Goal: Task Accomplishment & Management: Manage account settings

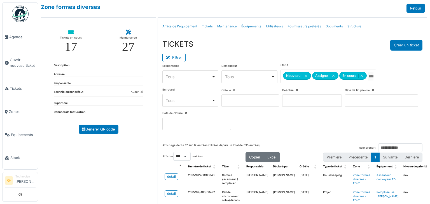
select select "***"
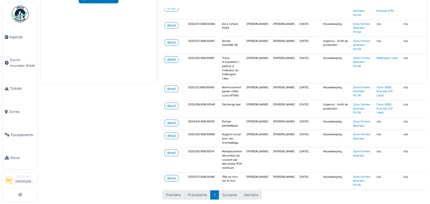
click at [90, 128] on div "Zone formes diverses Retour Tickets en cours 17 Maintenance 27 Description Adre…" at bounding box center [234, 102] width 392 height 204
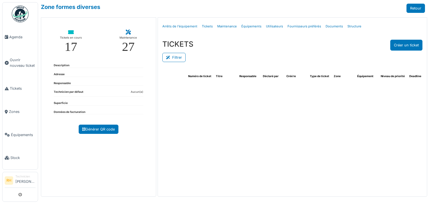
select select "***"
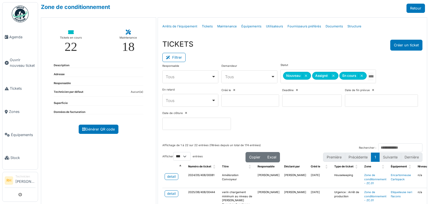
select select "***"
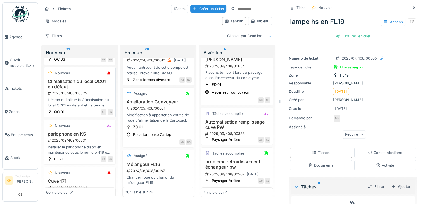
scroll to position [2211, 0]
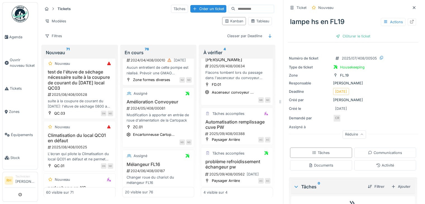
click at [86, 12] on h3 "Mise en place d'un système automatisé pour le remplissage de l'eau sur l'encein…" at bounding box center [79, 2] width 67 height 22
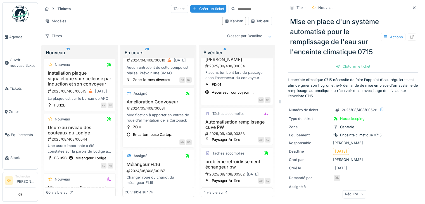
scroll to position [2462, 0]
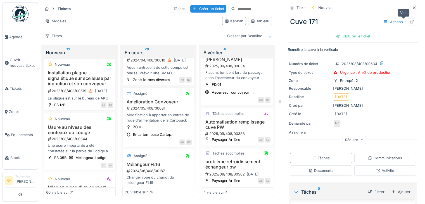
click at [410, 20] on icon at bounding box center [412, 22] width 4 height 4
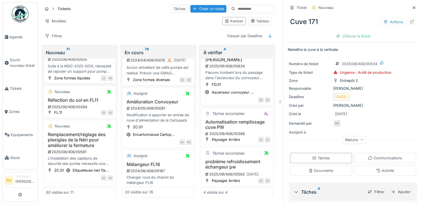
scroll to position [2630, 0]
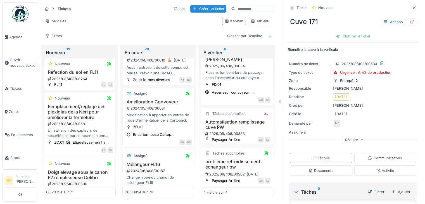
click at [89, 34] on div "2025/08/408/00555" at bounding box center [80, 31] width 66 height 5
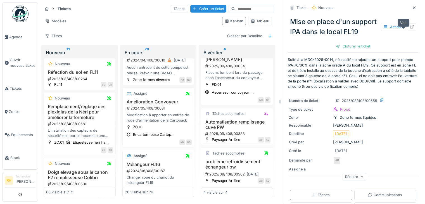
click at [410, 26] on icon at bounding box center [412, 27] width 4 height 4
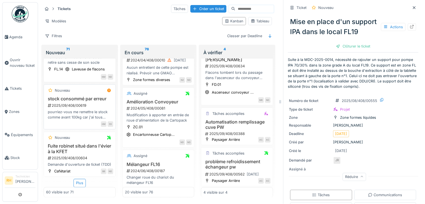
scroll to position [3120, 0]
click at [78, 179] on div "Plus" at bounding box center [80, 183] width 12 height 8
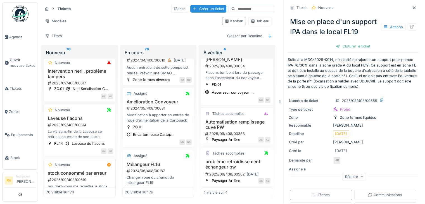
scroll to position [2868, 0]
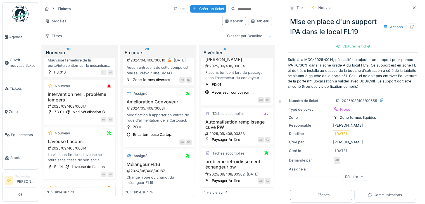
click at [405, 145] on div "Créé par Jean Rifaut" at bounding box center [353, 142] width 128 height 5
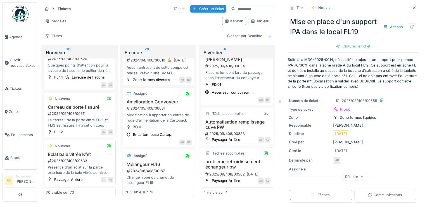
scroll to position [3652, 0]
click at [74, 152] on h3 "Eclat baie vitrée Kfet" at bounding box center [79, 154] width 67 height 5
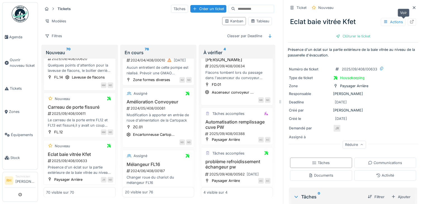
click at [410, 19] on div at bounding box center [412, 21] width 4 height 5
click at [403, 108] on div "Créé par Jean Rifaut" at bounding box center [353, 110] width 128 height 5
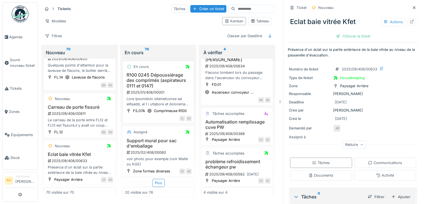
scroll to position [1009, 0]
click at [155, 179] on div "Plus" at bounding box center [158, 183] width 12 height 8
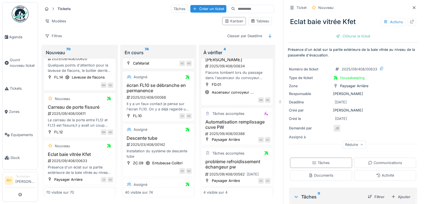
scroll to position [1121, 0]
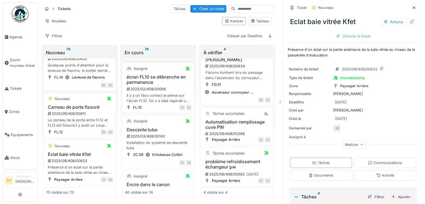
click at [139, 32] on h3 "Robinet d'eau froide défectueux" at bounding box center [158, 27] width 67 height 11
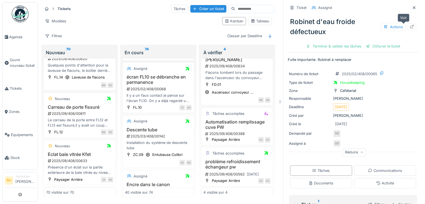
click at [410, 25] on icon at bounding box center [412, 27] width 4 height 4
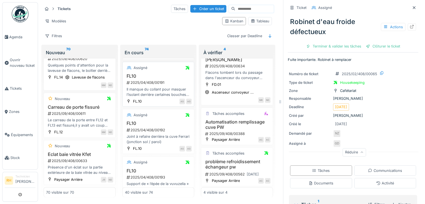
scroll to position [1400, 0]
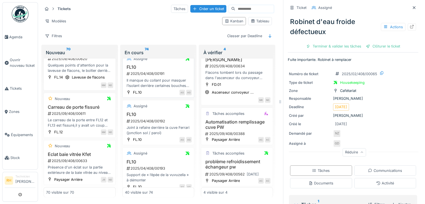
click at [132, 70] on h3 "FL10" at bounding box center [158, 67] width 67 height 5
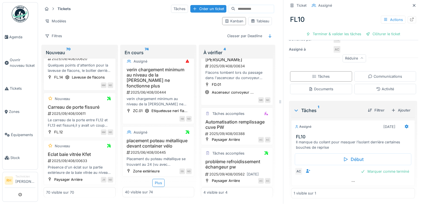
scroll to position [2209, 0]
click at [139, 138] on h3 "placement poteau métallique devant container vélo" at bounding box center [158, 143] width 67 height 11
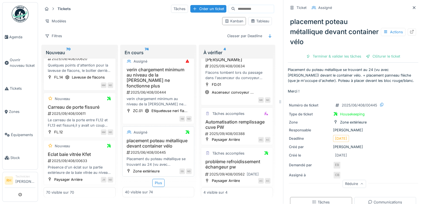
click at [146, 138] on h3 "placement poteau métallique devant container vélo" at bounding box center [158, 143] width 67 height 11
click at [410, 30] on icon at bounding box center [412, 32] width 4 height 4
click at [13, 111] on span "Zones" at bounding box center [22, 111] width 27 height 5
click at [10, 109] on span "Zones" at bounding box center [22, 111] width 27 height 5
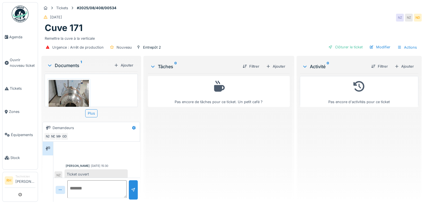
click at [74, 93] on img at bounding box center [69, 106] width 40 height 53
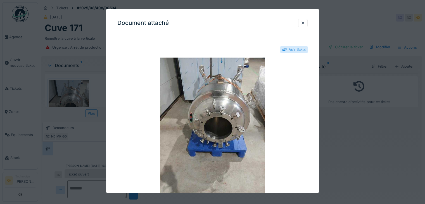
click at [96, 79] on div at bounding box center [212, 102] width 425 height 204
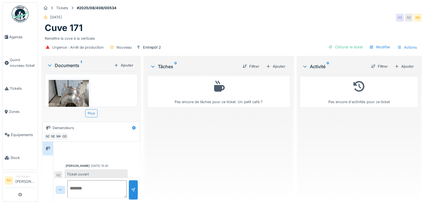
click at [63, 89] on img at bounding box center [69, 106] width 40 height 53
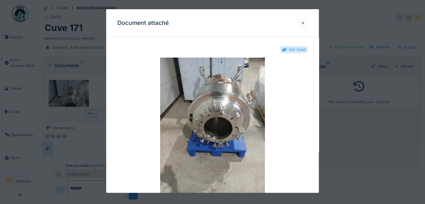
click at [83, 82] on div at bounding box center [212, 102] width 425 height 204
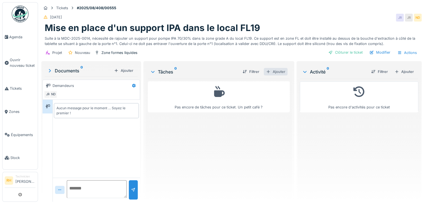
click at [273, 68] on div "Ajouter" at bounding box center [276, 72] width 24 height 8
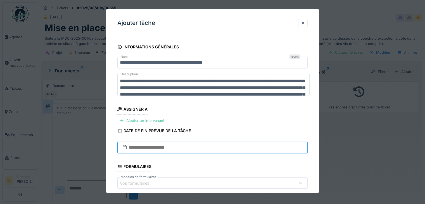
click at [249, 144] on input "text" at bounding box center [212, 148] width 190 height 12
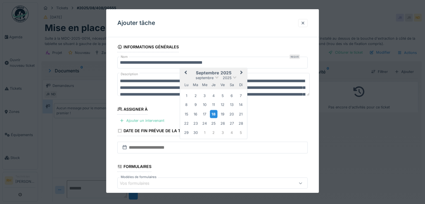
click at [212, 114] on div "18" at bounding box center [214, 114] width 8 height 8
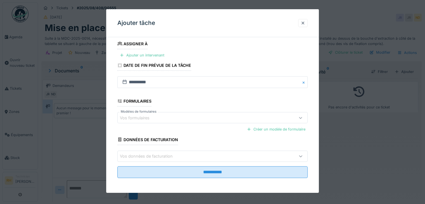
scroll to position [4, 0]
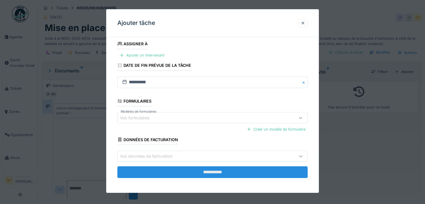
click at [256, 171] on input "**********" at bounding box center [212, 172] width 190 height 12
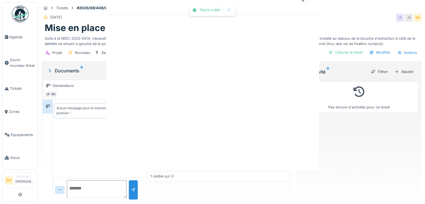
scroll to position [0, 0]
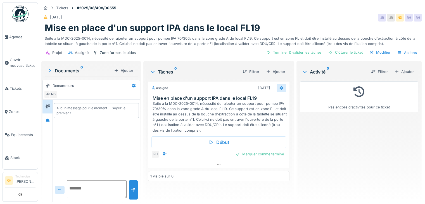
click at [279, 86] on icon at bounding box center [281, 88] width 4 height 4
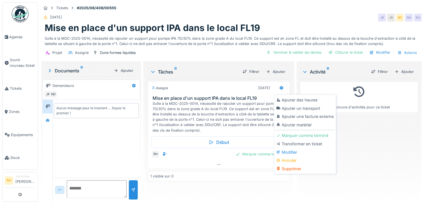
click at [298, 96] on div "Ajouter des heures" at bounding box center [305, 100] width 60 height 8
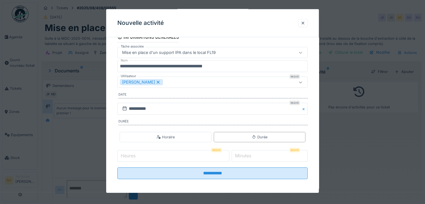
scroll to position [35, 0]
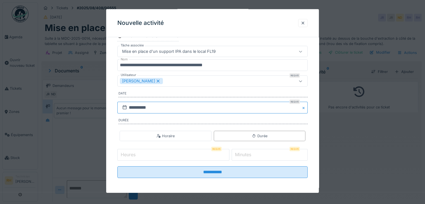
click at [185, 105] on input "**********" at bounding box center [212, 108] width 190 height 12
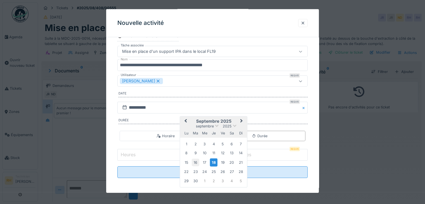
click at [197, 161] on div "16" at bounding box center [196, 163] width 8 height 8
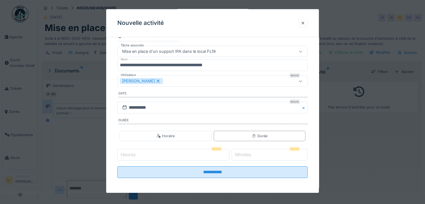
click at [157, 80] on icon at bounding box center [158, 81] width 3 height 3
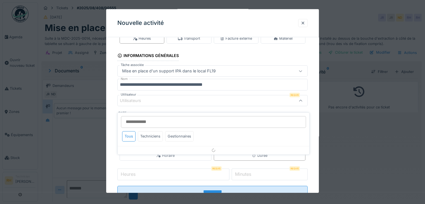
scroll to position [15, 0]
click at [152, 116] on input "Utilisateur" at bounding box center [213, 122] width 185 height 12
click at [151, 133] on div "Techniciens" at bounding box center [150, 136] width 25 height 10
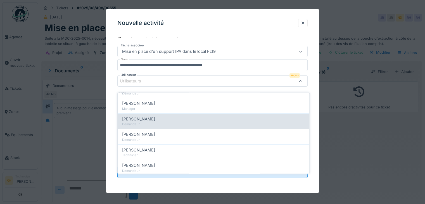
scroll to position [84, 0]
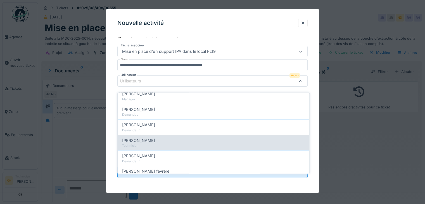
click at [141, 144] on div "Technicien" at bounding box center [213, 146] width 183 height 5
type input "****"
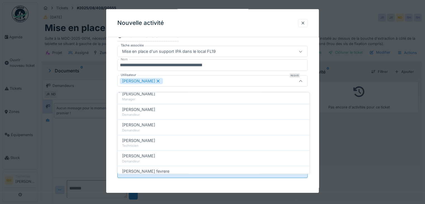
click at [315, 105] on div "**********" at bounding box center [212, 100] width 213 height 187
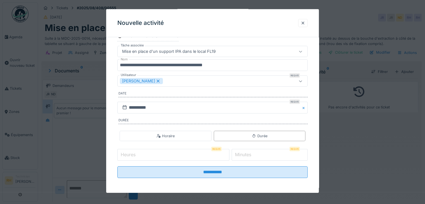
click at [195, 155] on input "Heures" at bounding box center [173, 155] width 112 height 12
type input "*"
click at [261, 150] on input "*" at bounding box center [270, 155] width 76 height 12
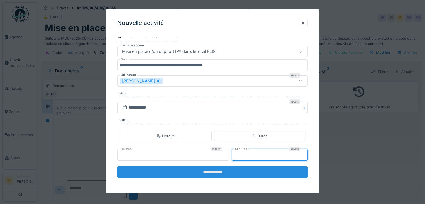
type input "**"
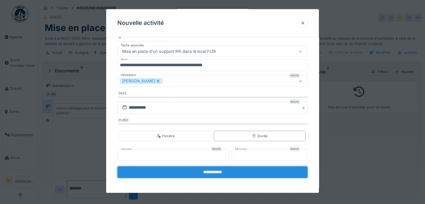
click at [192, 166] on input "**********" at bounding box center [212, 172] width 190 height 12
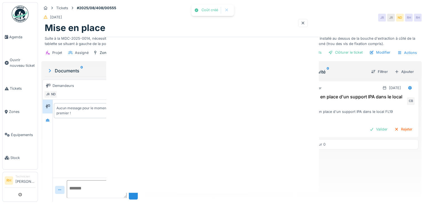
scroll to position [0, 0]
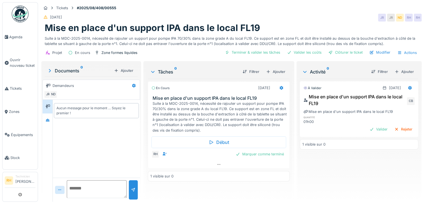
click at [336, 160] on div "À valider 16/09/2025 Mise en place d'un support IPA dans le local FL19 CB Mise …" at bounding box center [359, 138] width 119 height 119
click at [247, 150] on div "Marquer comme terminé" at bounding box center [260, 154] width 53 height 8
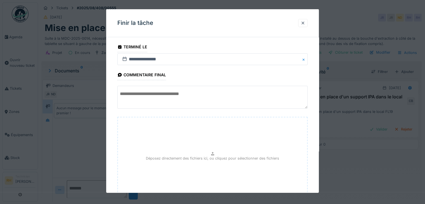
click at [152, 100] on textarea at bounding box center [212, 97] width 190 height 23
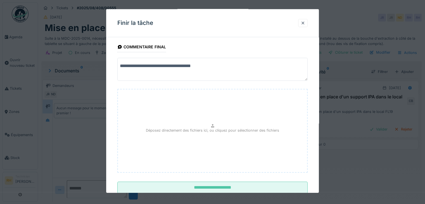
scroll to position [44, 0]
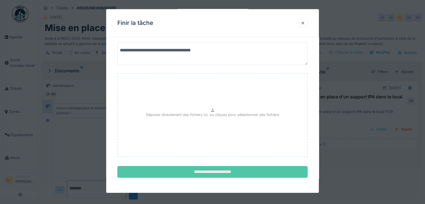
type textarea "**********"
click at [205, 170] on input "**********" at bounding box center [212, 172] width 190 height 12
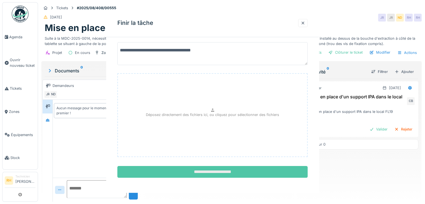
scroll to position [0, 0]
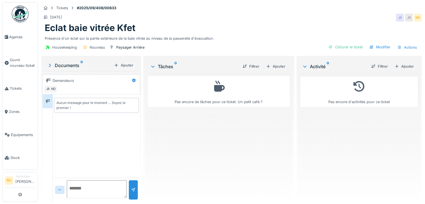
click at [234, 23] on div "Eclat baie vitrée Kfet" at bounding box center [232, 28] width 374 height 11
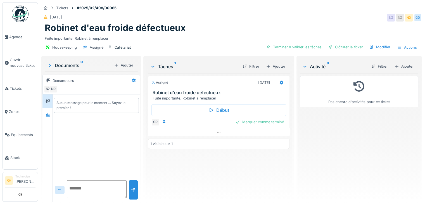
click at [215, 11] on div "Tickets #2025/02/408/00065 [DATE] [GEOGRAPHIC_DATA] [GEOGRAPHIC_DATA] [GEOGRAPH…" at bounding box center [231, 28] width 383 height 53
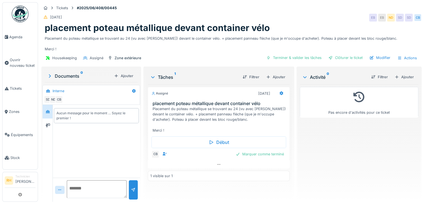
drag, startPoint x: 101, startPoint y: 150, endPoint x: 105, endPoint y: 148, distance: 3.9
click at [103, 149] on div "Aucun message pour le moment … Soyez le premier !" at bounding box center [96, 141] width 87 height 73
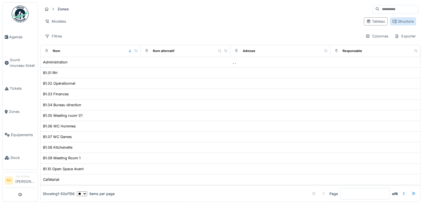
click at [401, 25] on div "Structure" at bounding box center [403, 21] width 26 height 8
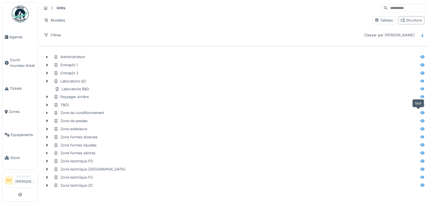
click at [420, 112] on icon at bounding box center [422, 112] width 4 height 3
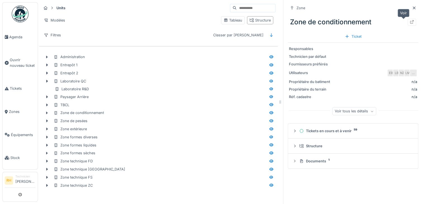
click at [408, 20] on div at bounding box center [412, 22] width 8 height 7
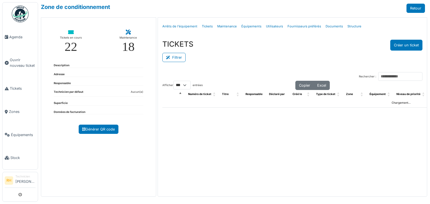
select select "***"
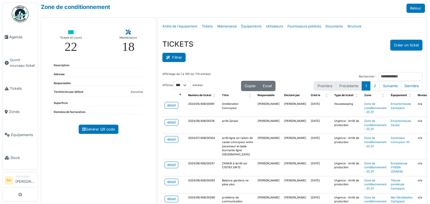
click at [164, 60] on button "Filtrer" at bounding box center [173, 57] width 23 height 9
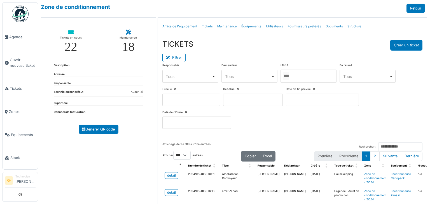
click at [291, 70] on div at bounding box center [308, 76] width 56 height 13
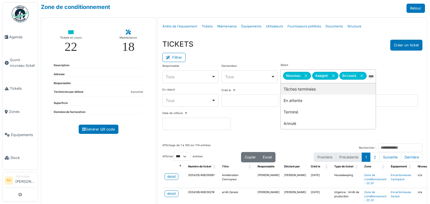
click at [286, 39] on div "TICKETS Créer un ticket Filtrer Responsable **** Tous Remove item Tous Axel Kos…" at bounding box center [292, 87] width 269 height 104
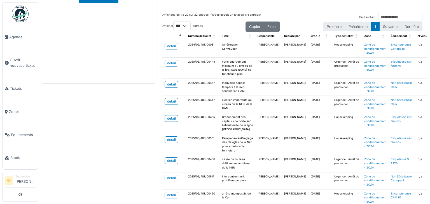
click at [81, 146] on div "Zone de conditionnement Retour Tickets en cours 22 Maintenance 18 Description A…" at bounding box center [234, 102] width 392 height 204
click at [169, 44] on div "detail" at bounding box center [171, 46] width 9 height 5
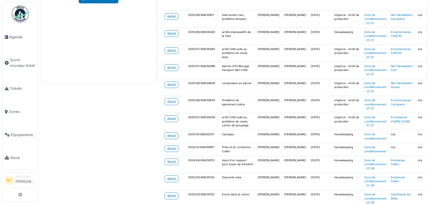
scroll to position [168, 0]
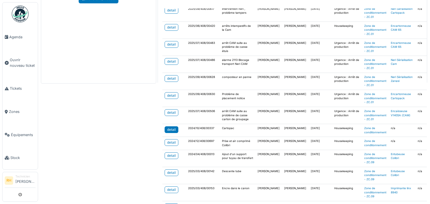
click at [173, 127] on div "detail" at bounding box center [171, 129] width 9 height 5
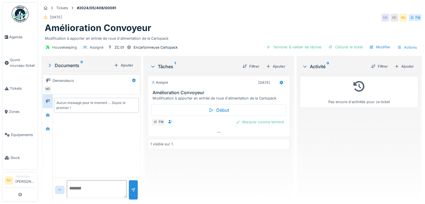
click at [206, 23] on div "Amélioration Convoyeur" at bounding box center [232, 28] width 374 height 11
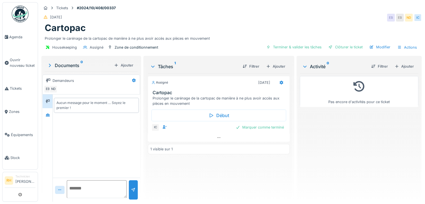
click at [228, 36] on div "Prolonger le carénage de la cartopac de manière à ne plus avoir accès aux pièce…" at bounding box center [232, 38] width 374 height 8
click at [226, 34] on div "Prolonger le carénage de la cartopac de manière à ne plus avoir accès aux pièce…" at bounding box center [232, 38] width 374 height 8
click at [227, 34] on div "Prolonger le carénage de la cartopac de manière à ne plus avoir accès aux pièce…" at bounding box center [232, 38] width 374 height 8
